Goal: Transaction & Acquisition: Obtain resource

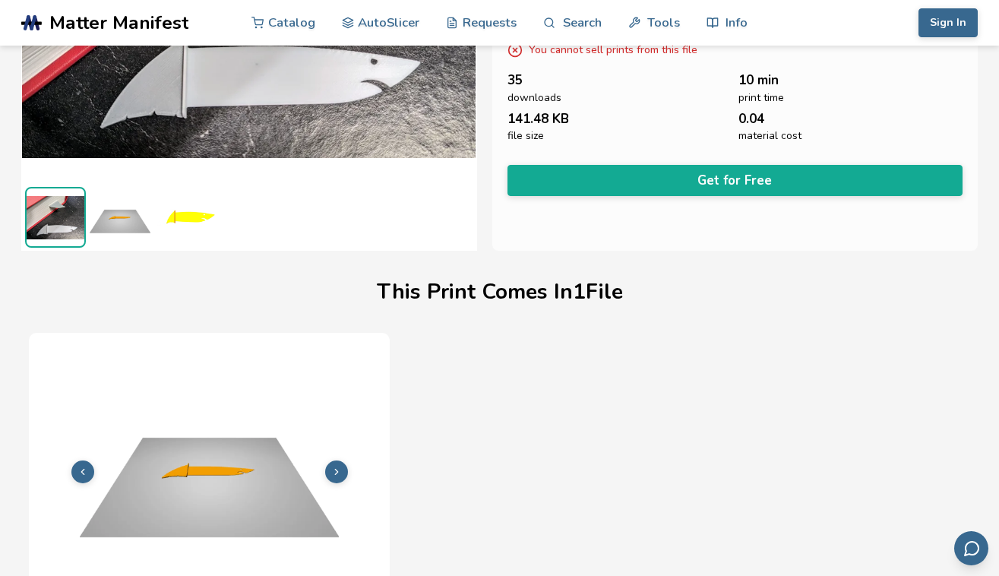
scroll to position [241, 0]
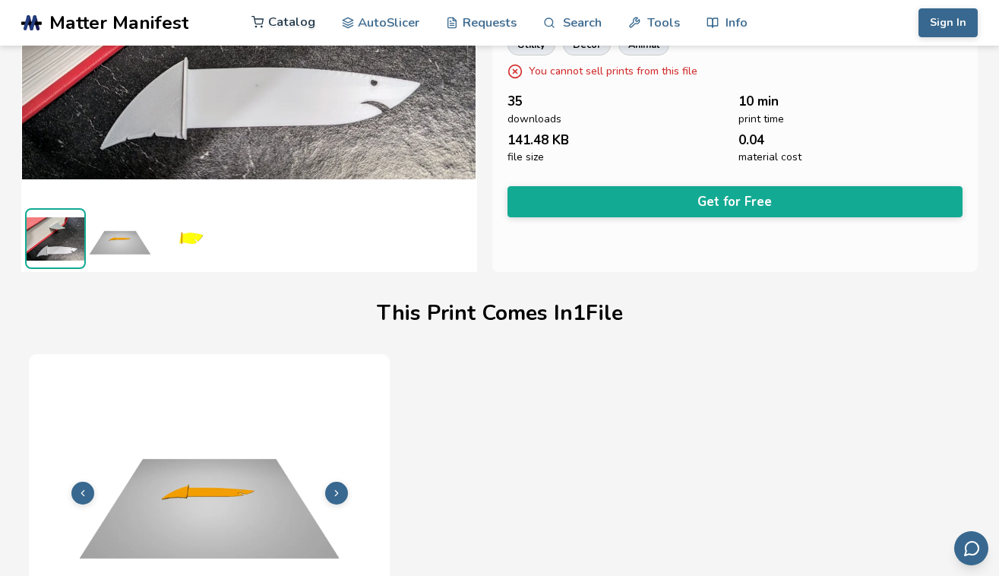
click at [271, 25] on link "Catalog" at bounding box center [283, 22] width 64 height 46
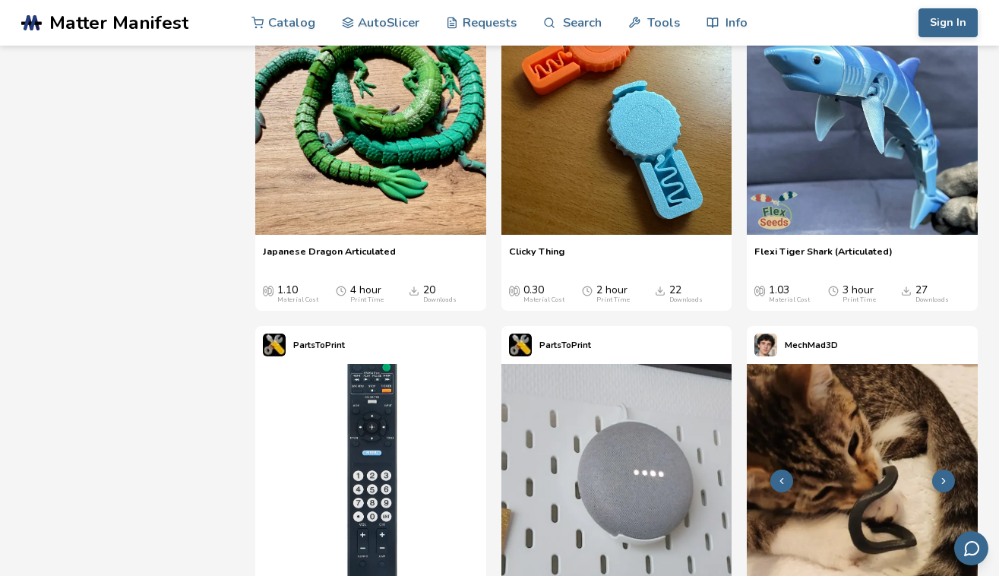
scroll to position [3465, 0]
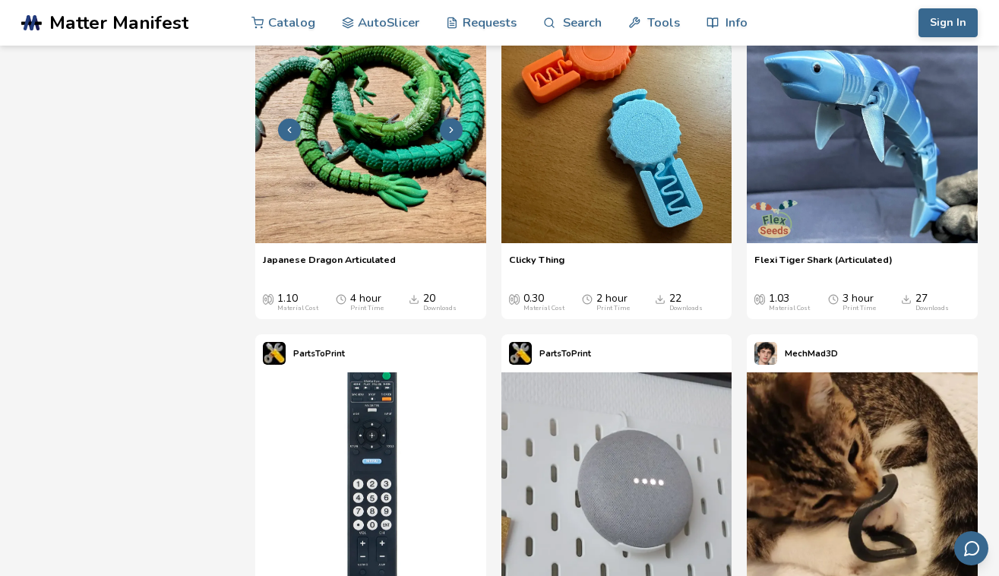
click at [375, 237] on img at bounding box center [370, 128] width 231 height 231
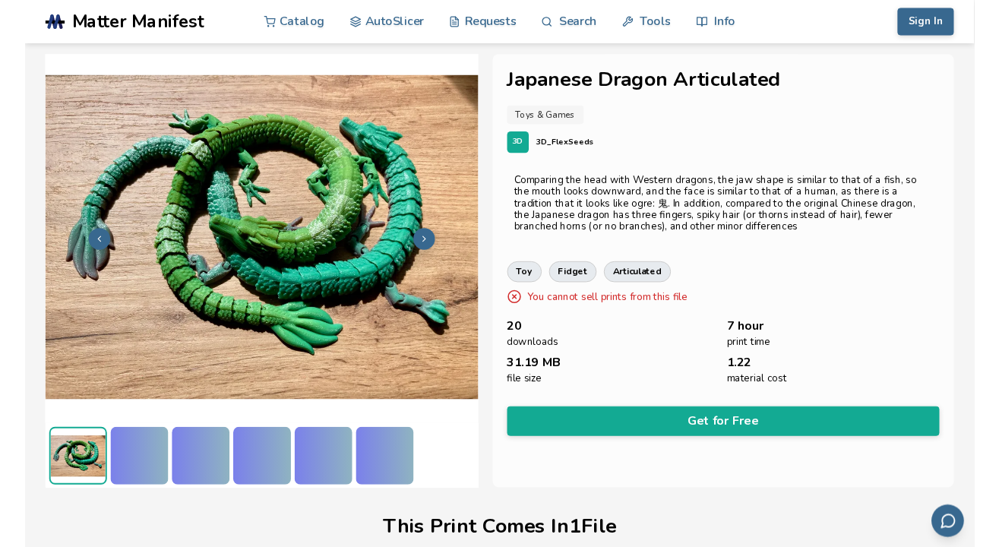
scroll to position [319, 0]
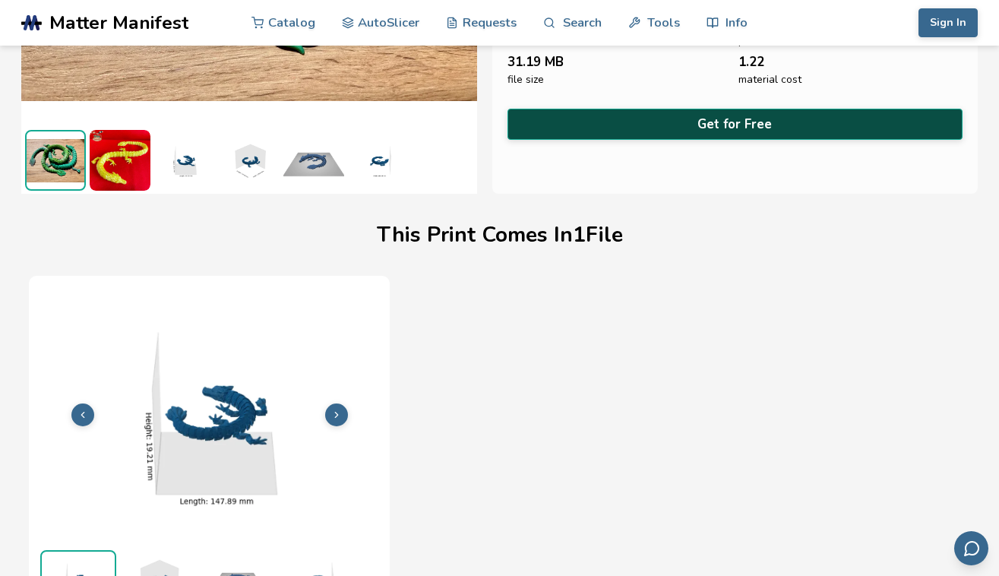
click at [919, 120] on button "Get for Free" at bounding box center [736, 124] width 456 height 31
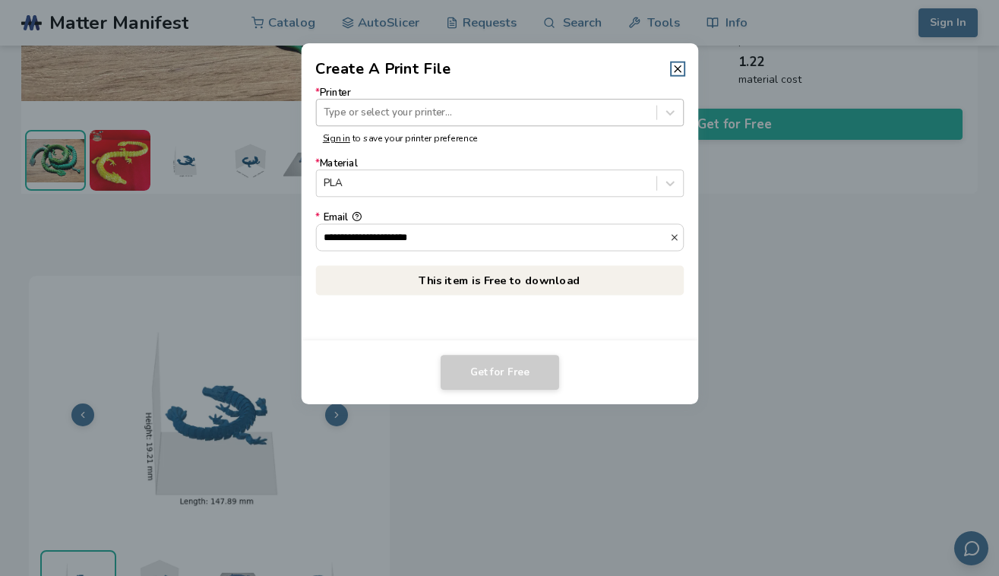
click at [448, 107] on div at bounding box center [486, 113] width 325 height 14
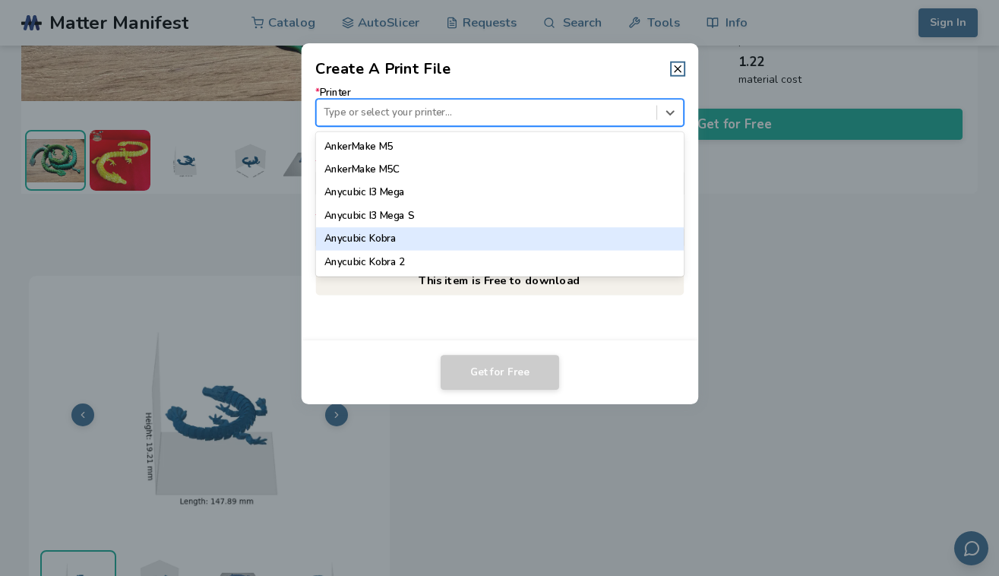
click at [400, 235] on div "Anycubic Kobra" at bounding box center [499, 238] width 369 height 23
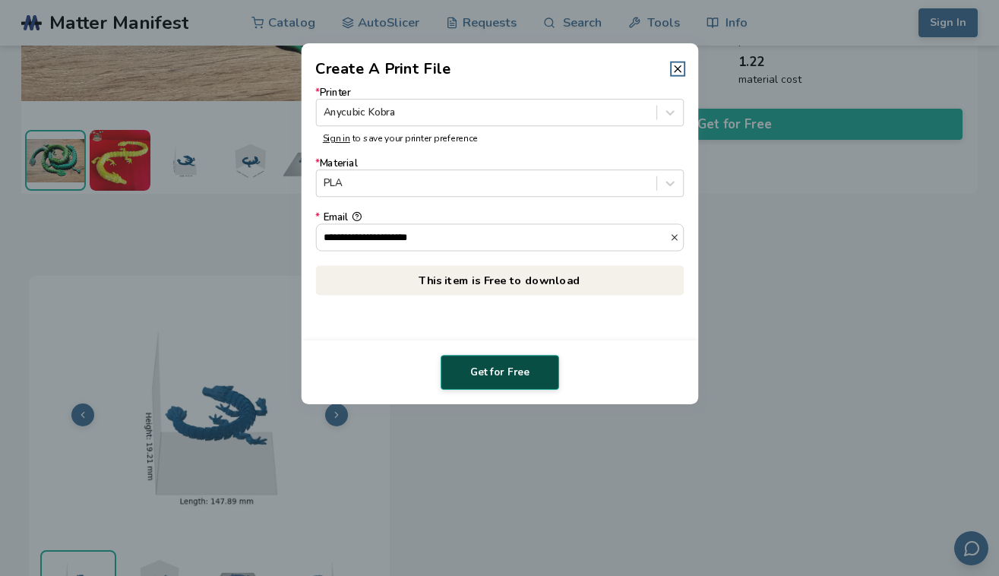
click at [493, 369] on button "Get for Free" at bounding box center [500, 372] width 119 height 35
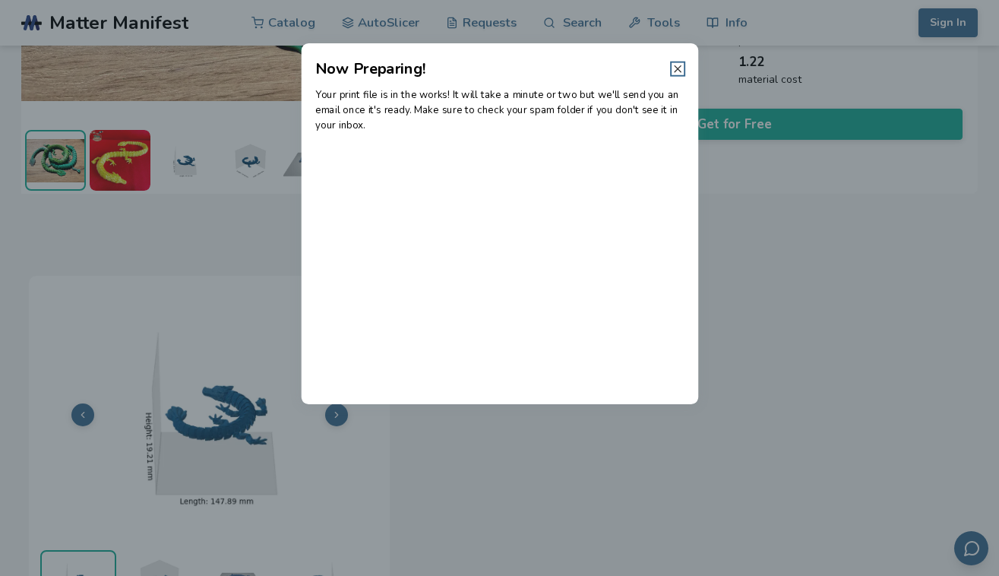
click at [679, 68] on icon at bounding box center [678, 69] width 12 height 12
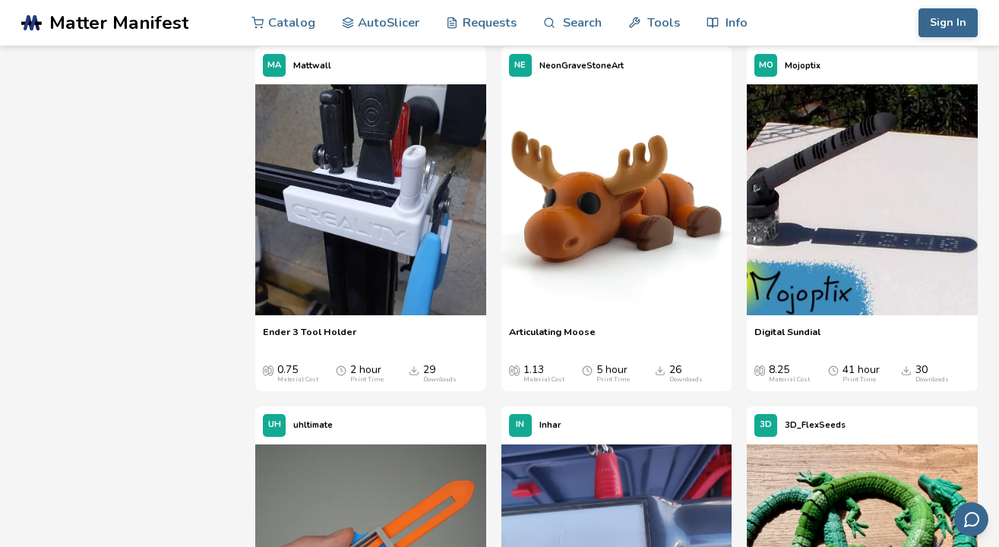
scroll to position [2518, 0]
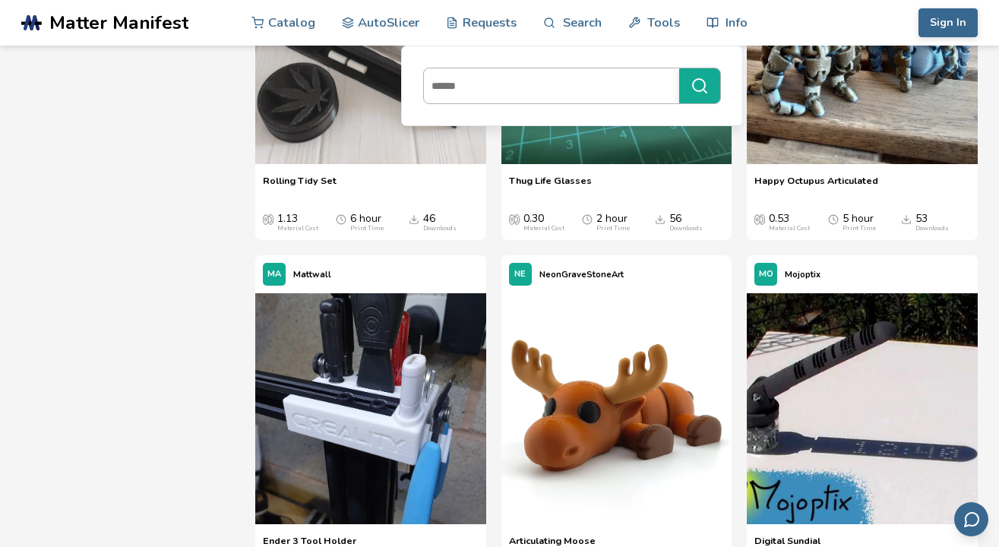
click at [539, 87] on input at bounding box center [548, 85] width 248 height 27
type input "********"
click at [699, 86] on button "********" at bounding box center [699, 85] width 41 height 35
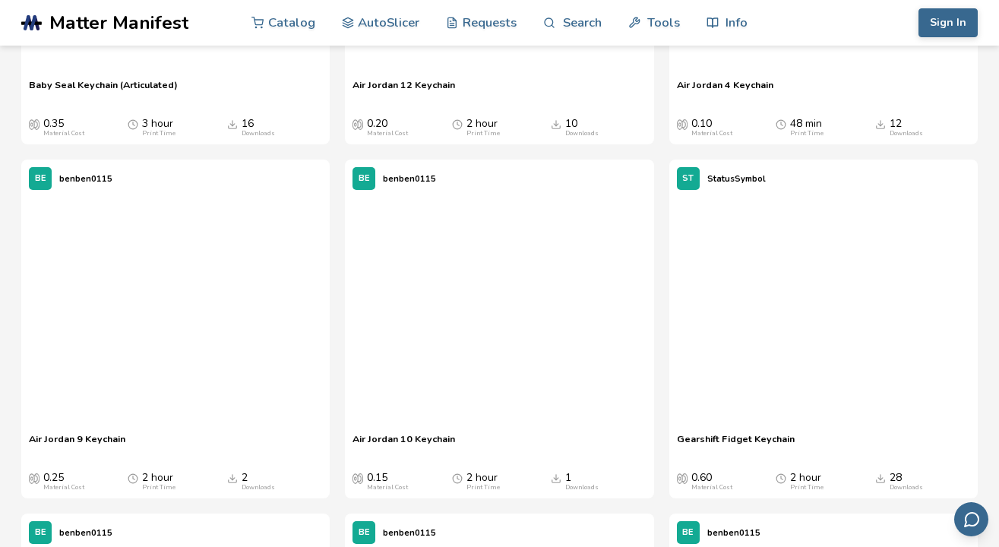
scroll to position [1453, 0]
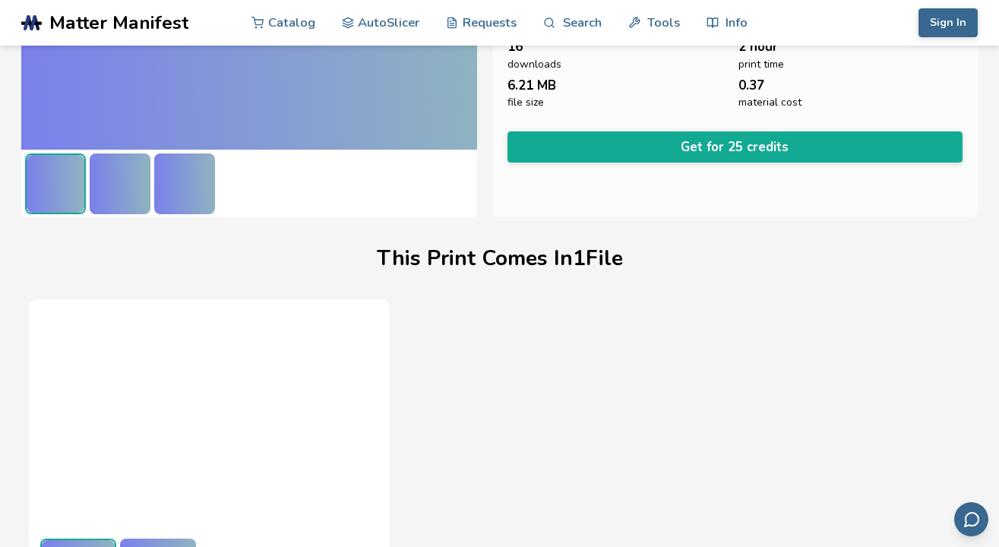
scroll to position [348, 0]
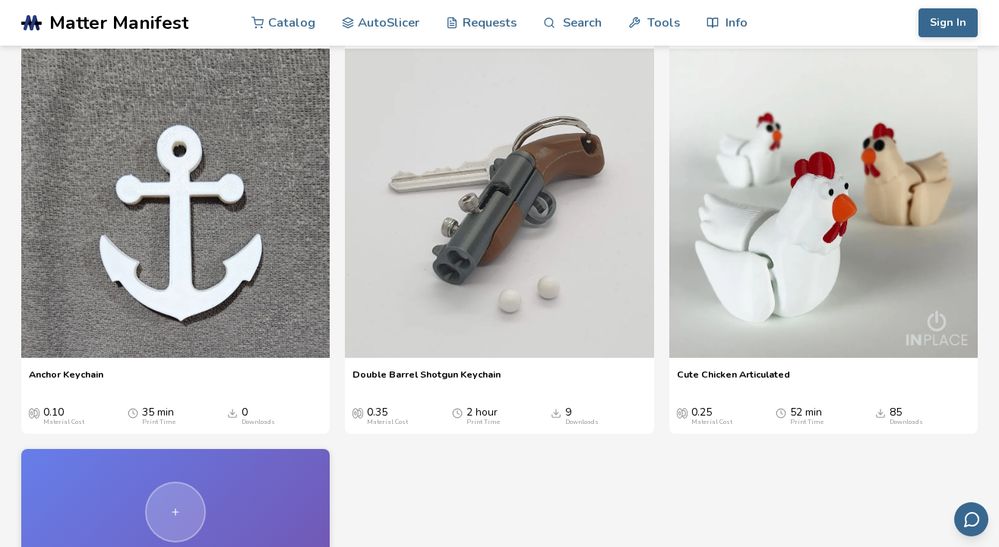
scroll to position [3364, 0]
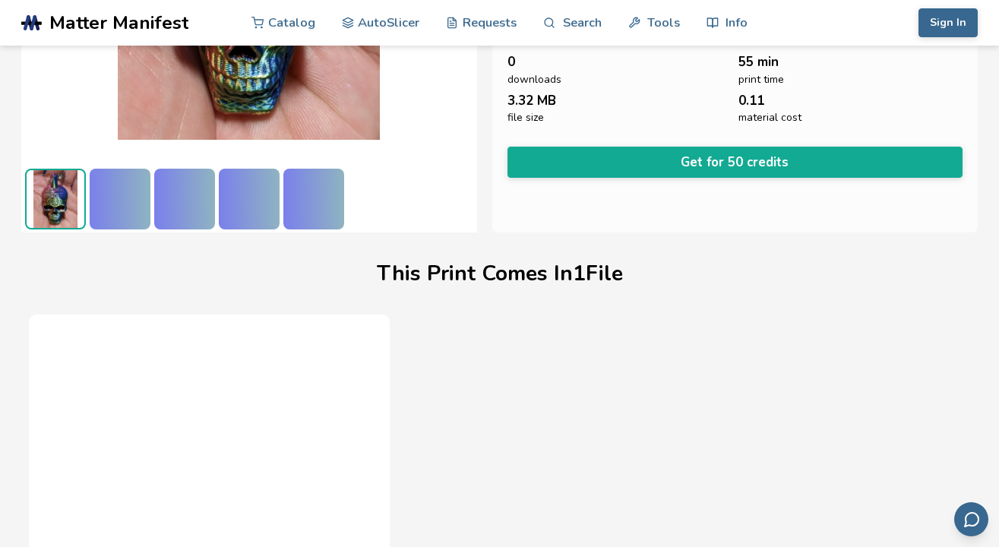
scroll to position [348, 0]
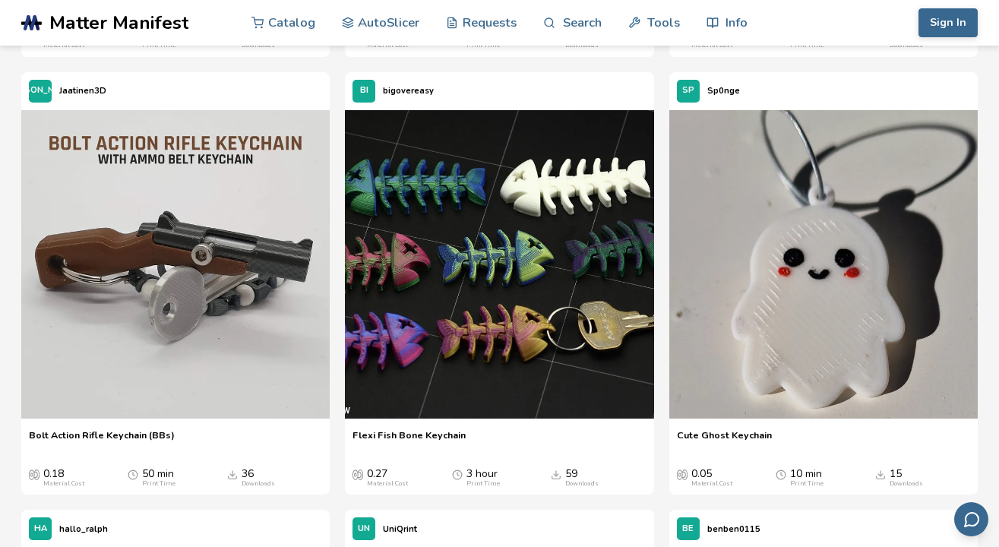
scroll to position [561, 0]
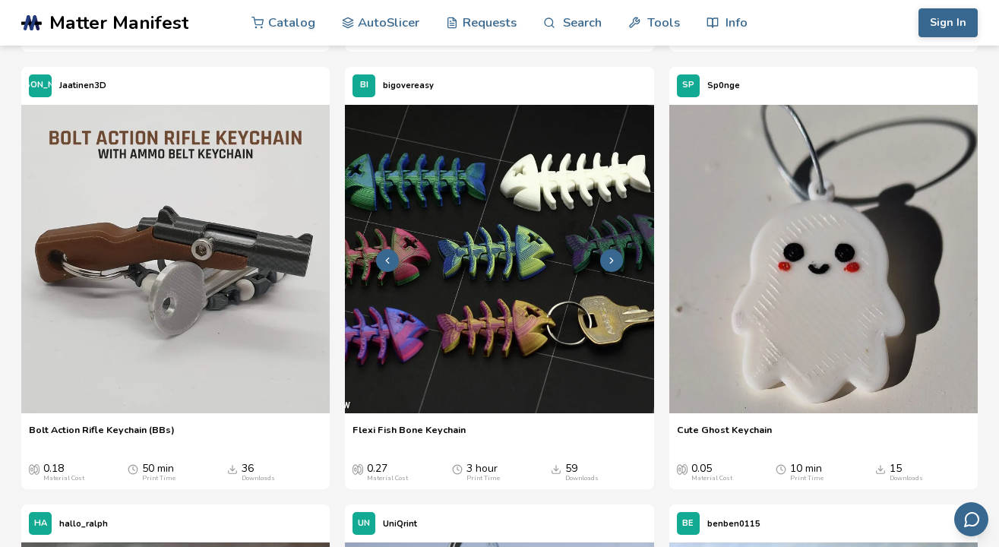
click at [579, 171] on img at bounding box center [499, 259] width 308 height 308
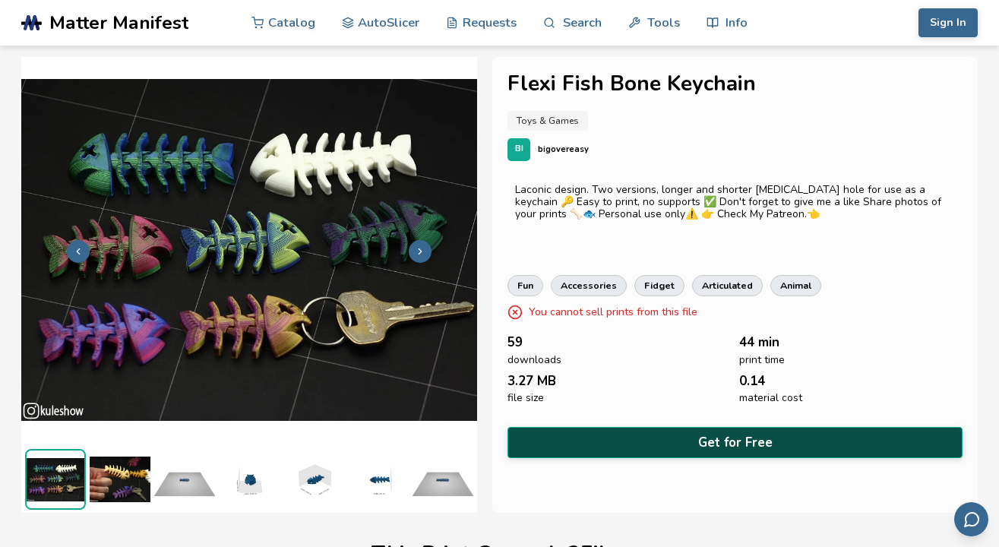
click at [693, 438] on button "Get for Free" at bounding box center [735, 442] width 455 height 31
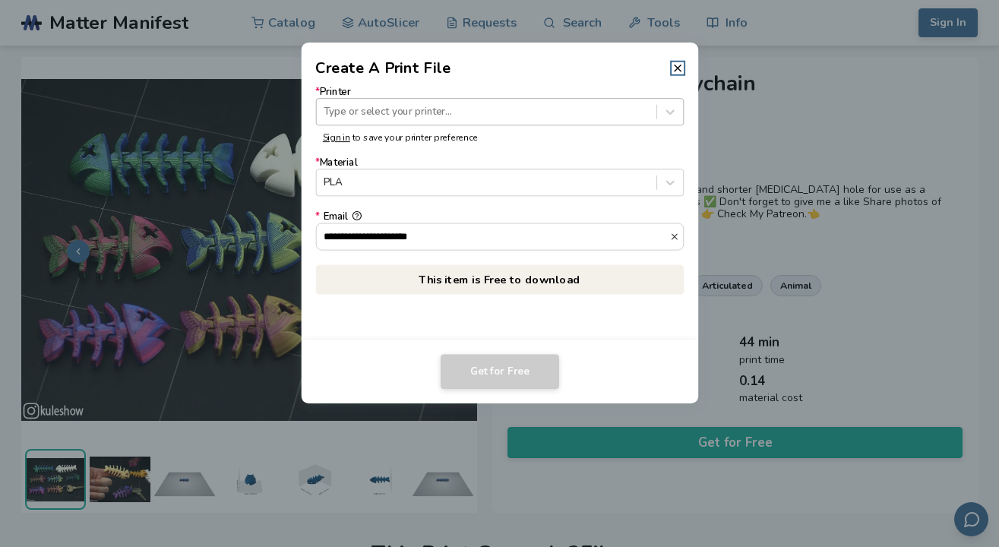
click at [503, 114] on div at bounding box center [486, 112] width 325 height 14
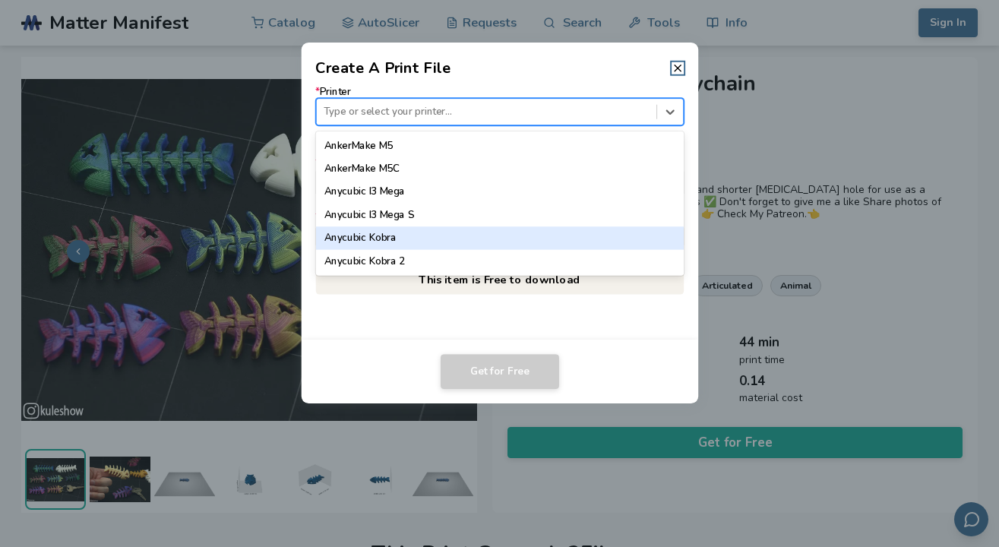
click at [441, 236] on div "Anycubic Kobra" at bounding box center [499, 238] width 369 height 23
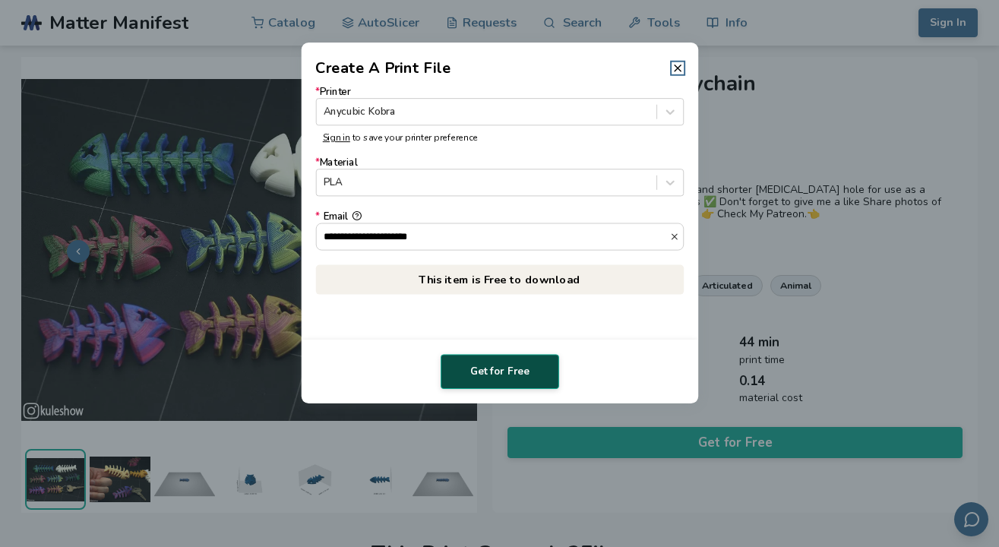
click at [493, 373] on button "Get for Free" at bounding box center [500, 371] width 119 height 35
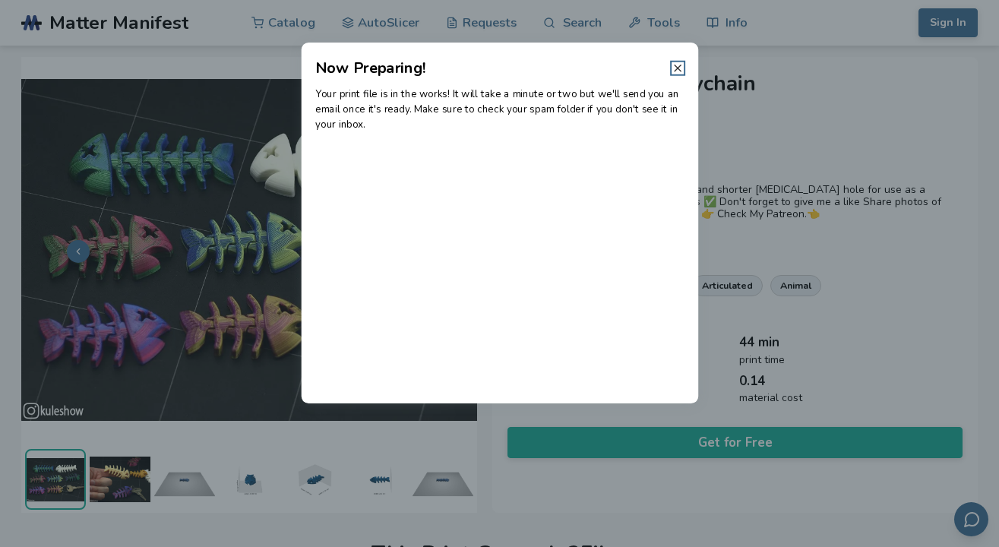
click at [682, 67] on icon at bounding box center [678, 68] width 12 height 12
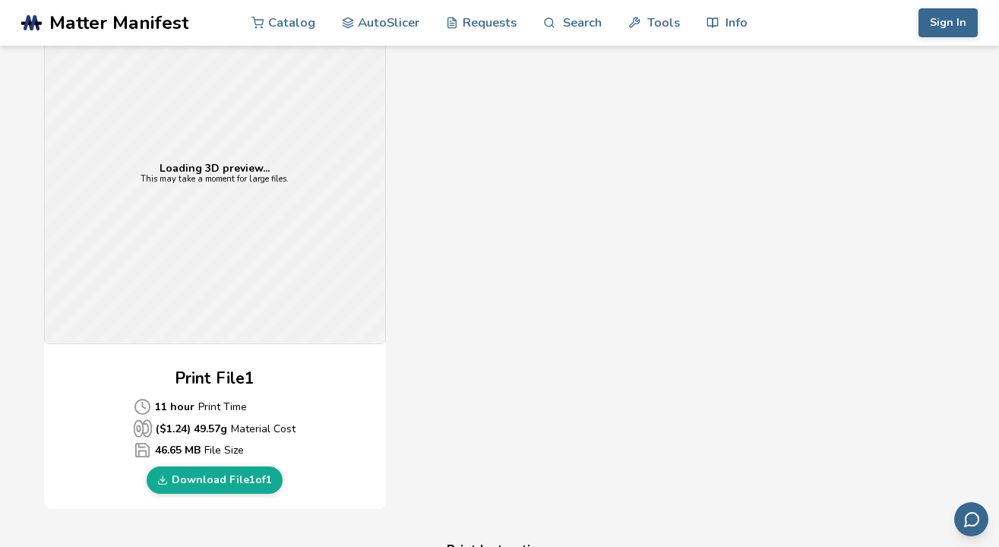
scroll to position [433, 0]
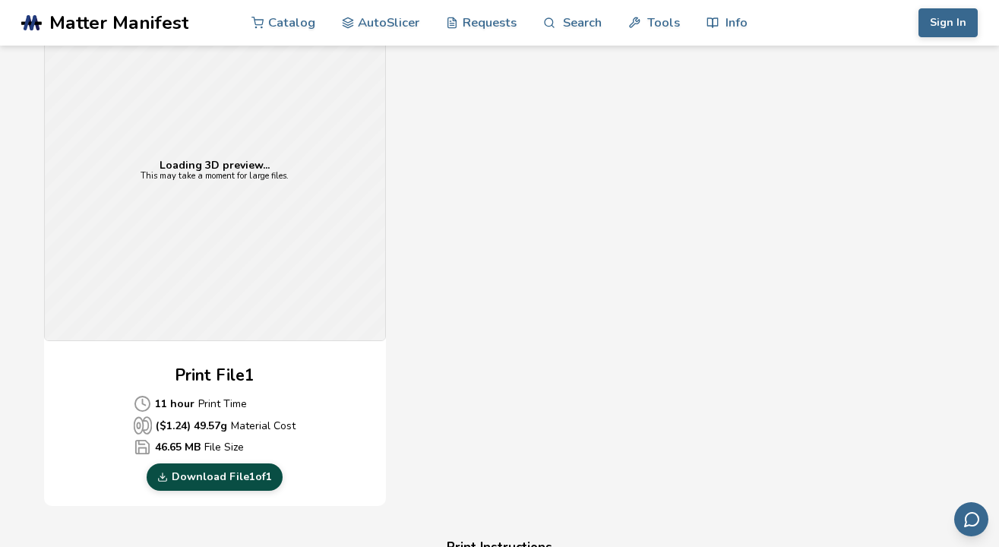
click at [211, 477] on link "Download File 1 of 1" at bounding box center [215, 476] width 136 height 27
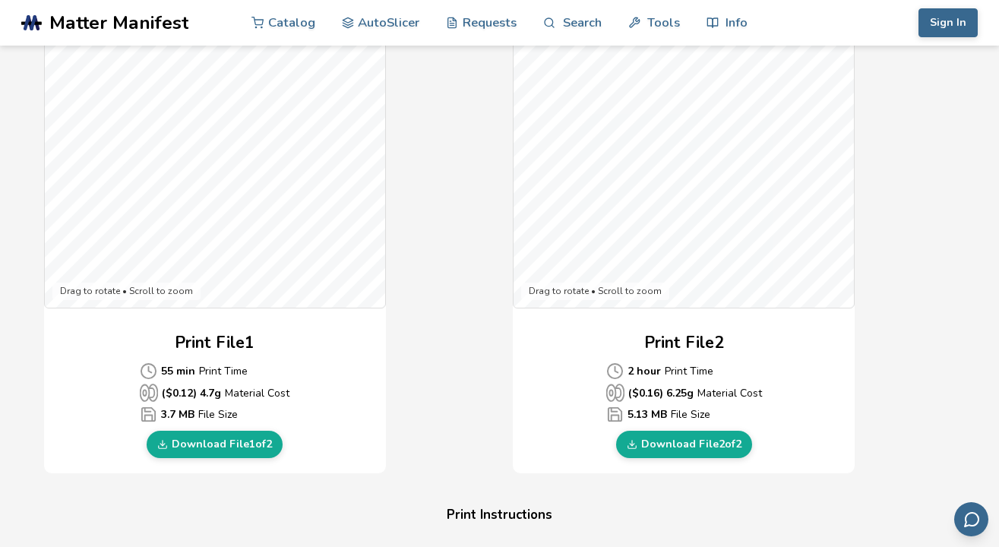
scroll to position [530, 0]
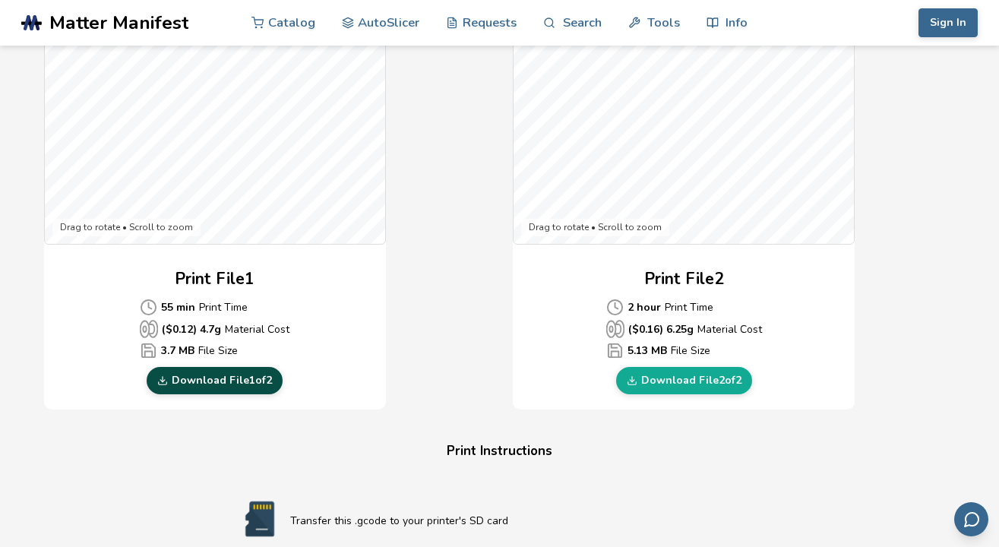
click at [245, 378] on link "Download File 1 of 2" at bounding box center [215, 380] width 136 height 27
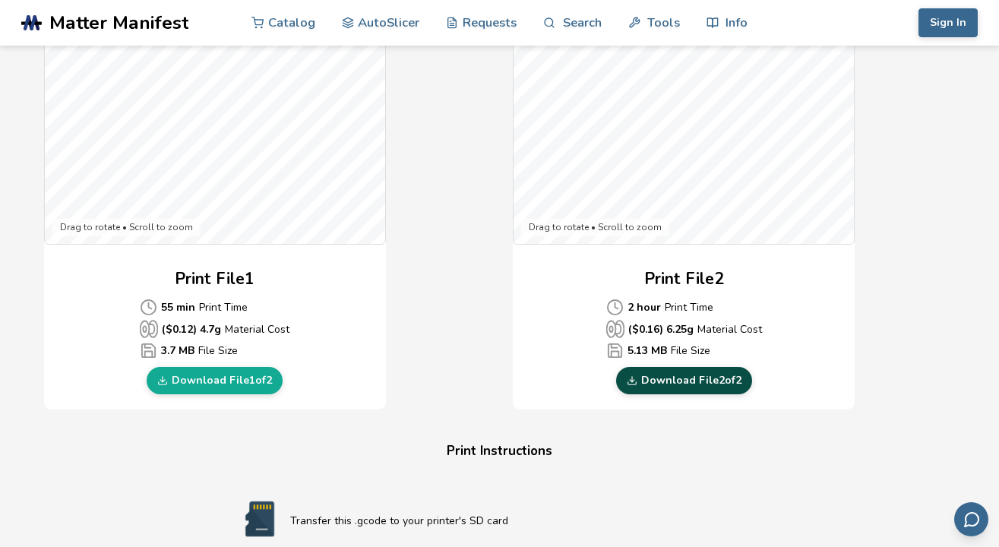
click at [673, 378] on link "Download File 2 of 2" at bounding box center [684, 380] width 136 height 27
